Goal: Information Seeking & Learning: Learn about a topic

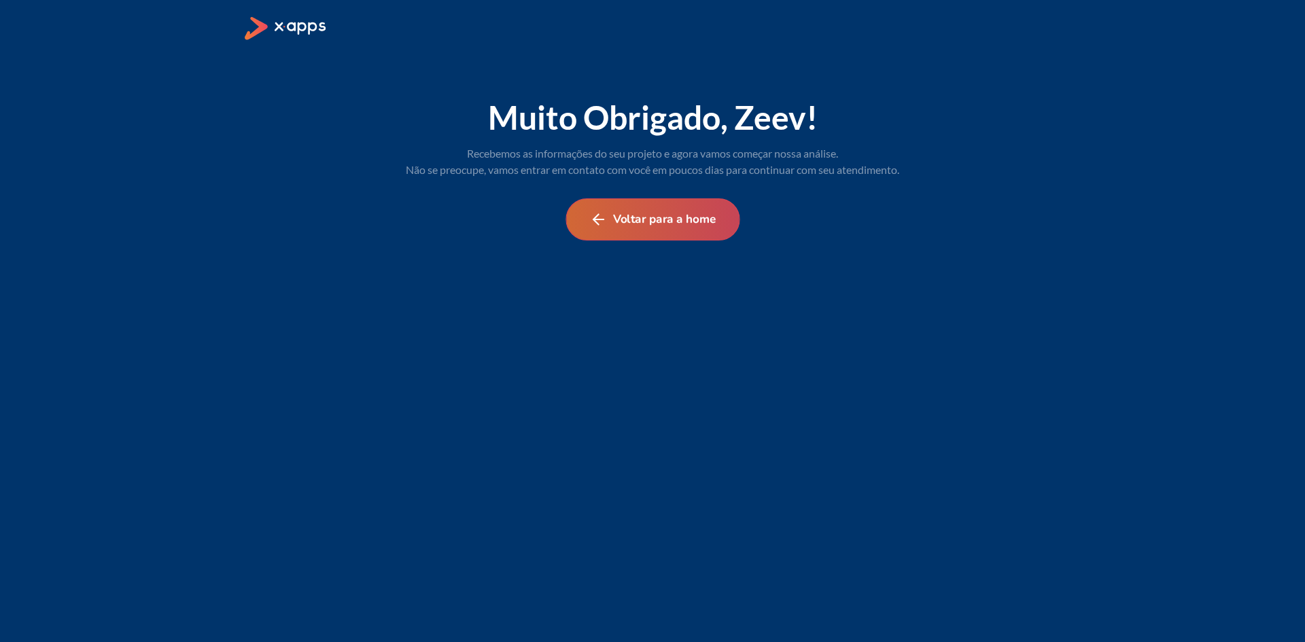
click at [692, 224] on button "Voltar para a home" at bounding box center [652, 219] width 174 height 42
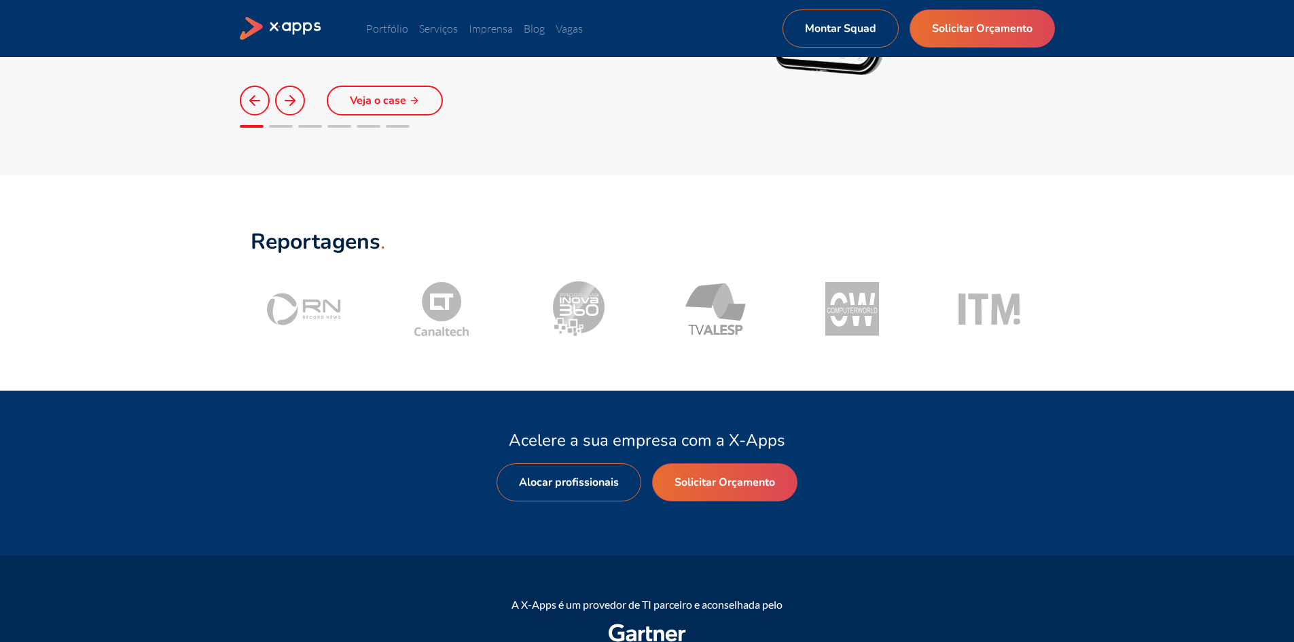
scroll to position [1291, 0]
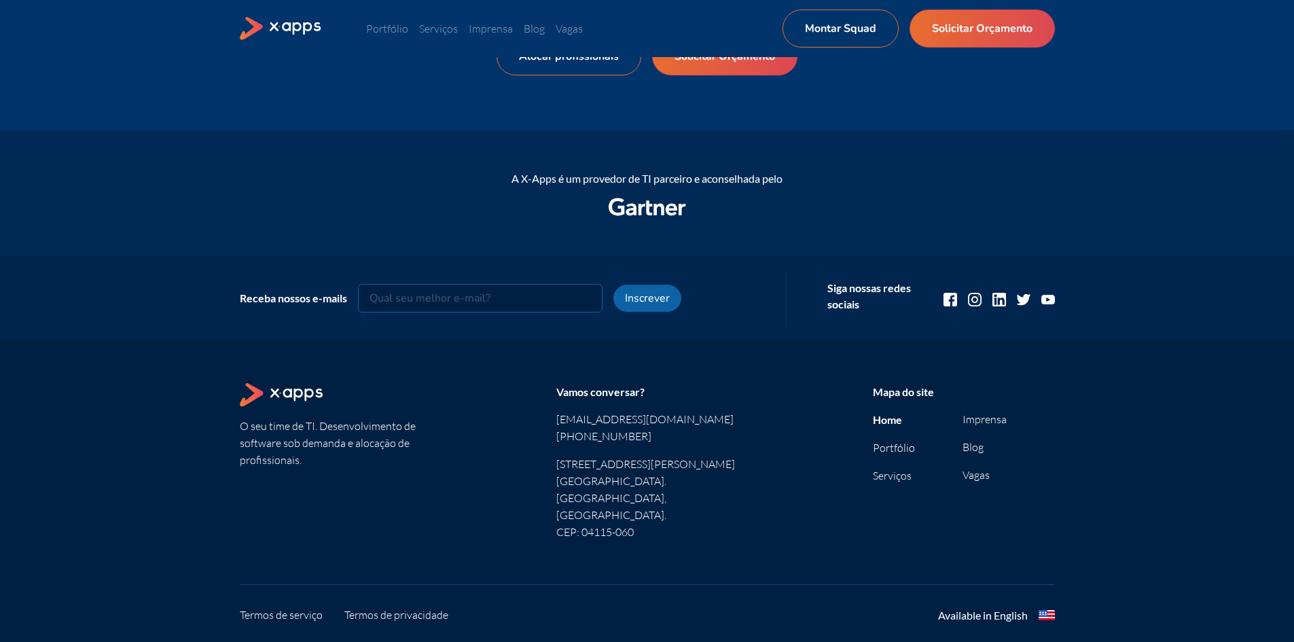
scroll to position [1657, 0]
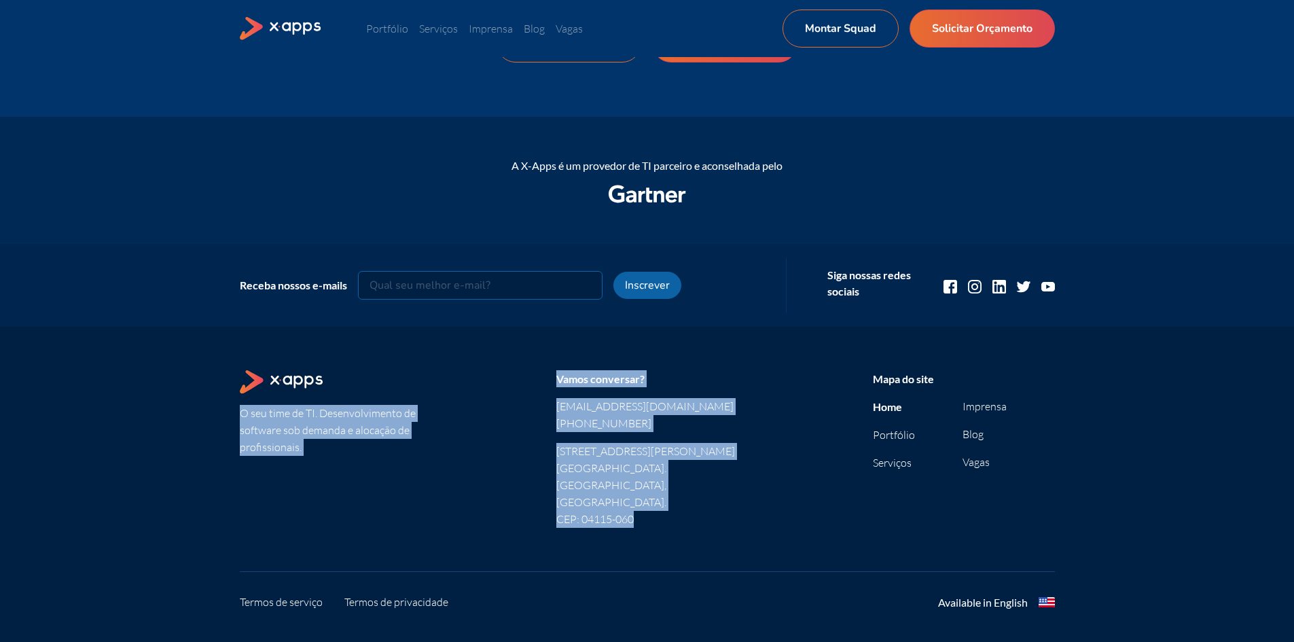
drag, startPoint x: 207, startPoint y: 383, endPoint x: 673, endPoint y: 506, distance: 481.4
click at [669, 505] on div "O seu time de TI. Desenvolvimento de software sob demanda e alocação de profiss…" at bounding box center [647, 501] width 1294 height 349
click at [673, 508] on section "O seu time de TI. Desenvolvimento de software sob demanda e alocação de profiss…" at bounding box center [647, 459] width 815 height 179
click at [689, 497] on section "O seu time de TI. Desenvolvimento de software sob demanda e alocação de profiss…" at bounding box center [647, 459] width 815 height 179
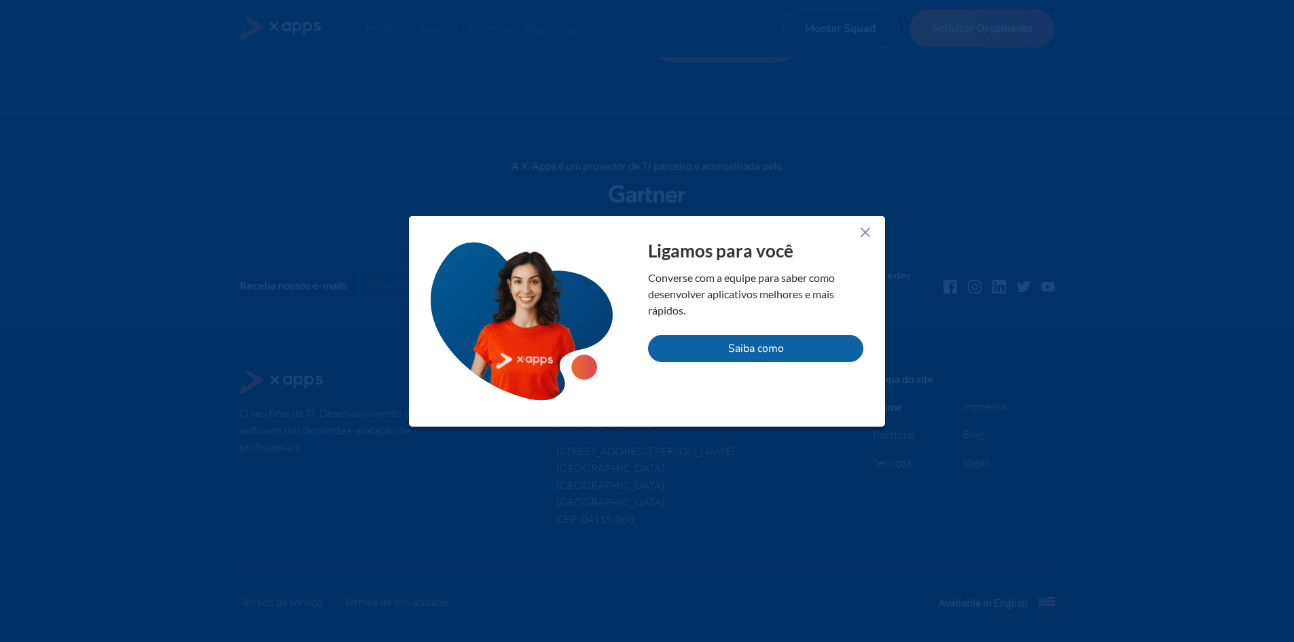
click at [872, 230] on icon at bounding box center [865, 232] width 16 height 16
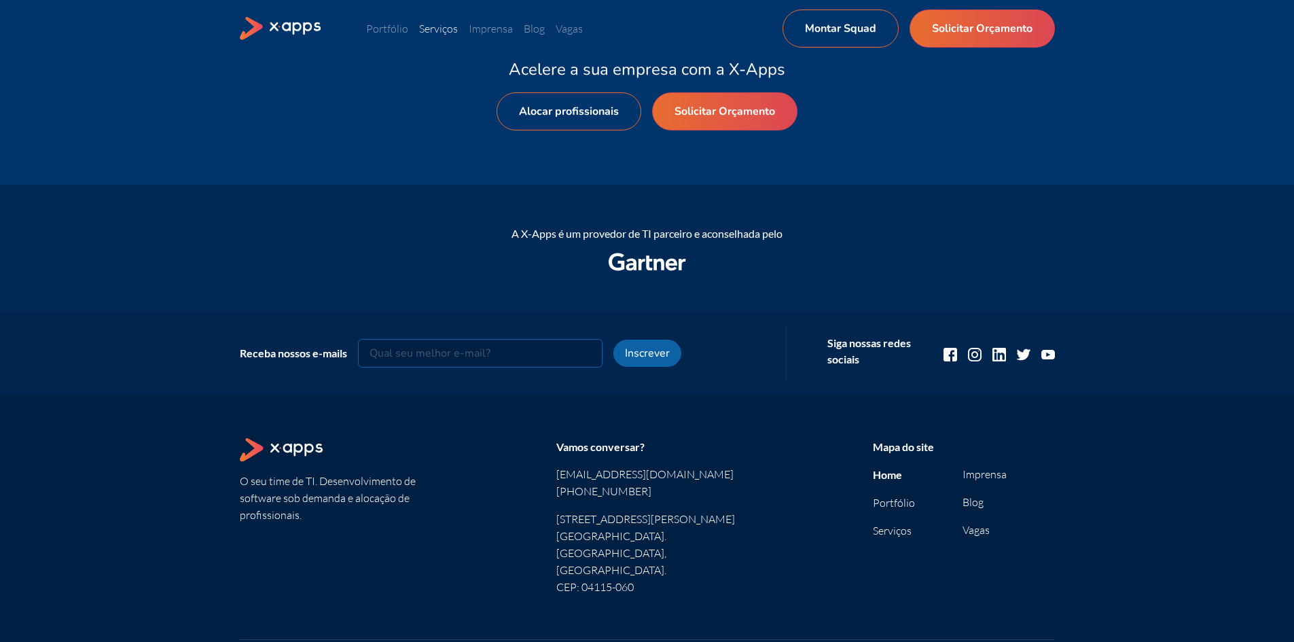
click at [436, 29] on link "Serviços" at bounding box center [438, 29] width 39 height 14
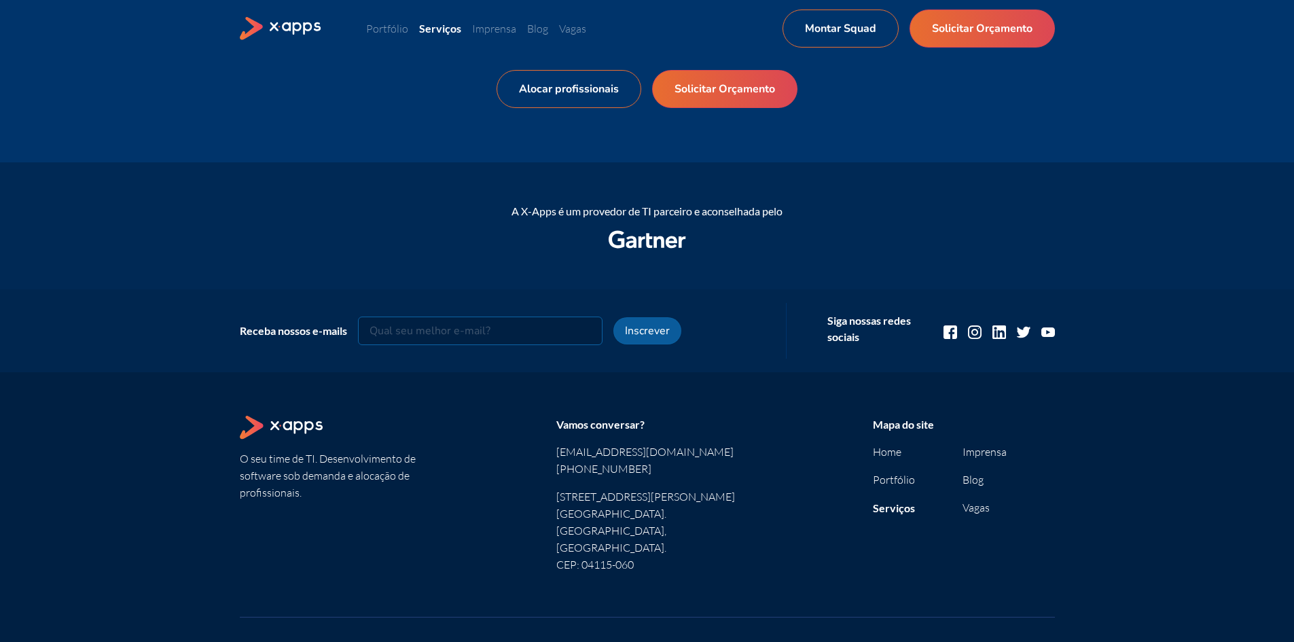
scroll to position [883, 0]
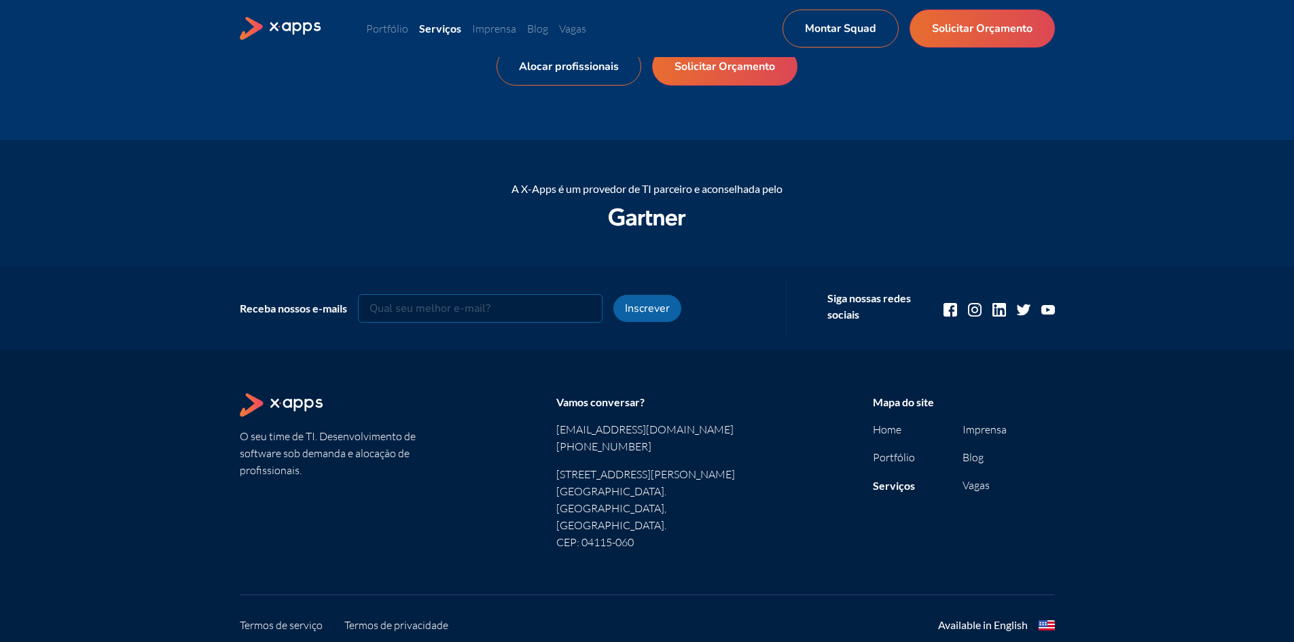
drag, startPoint x: 207, startPoint y: 416, endPoint x: 400, endPoint y: 410, distance: 193.0
click at [387, 412] on div "O seu time de TI. Desenvolvimento de software sob demanda e alocação de profiss…" at bounding box center [647, 524] width 1294 height 349
click at [400, 410] on div at bounding box center [331, 405] width 182 height 24
